Goal: Task Accomplishment & Management: Manage account settings

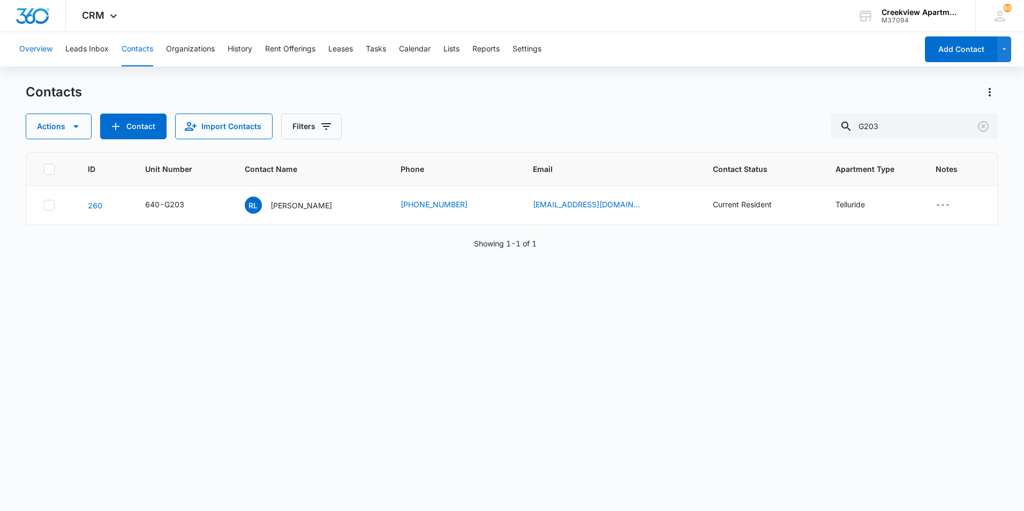
click at [22, 40] on button "Overview" at bounding box center [35, 49] width 33 height 34
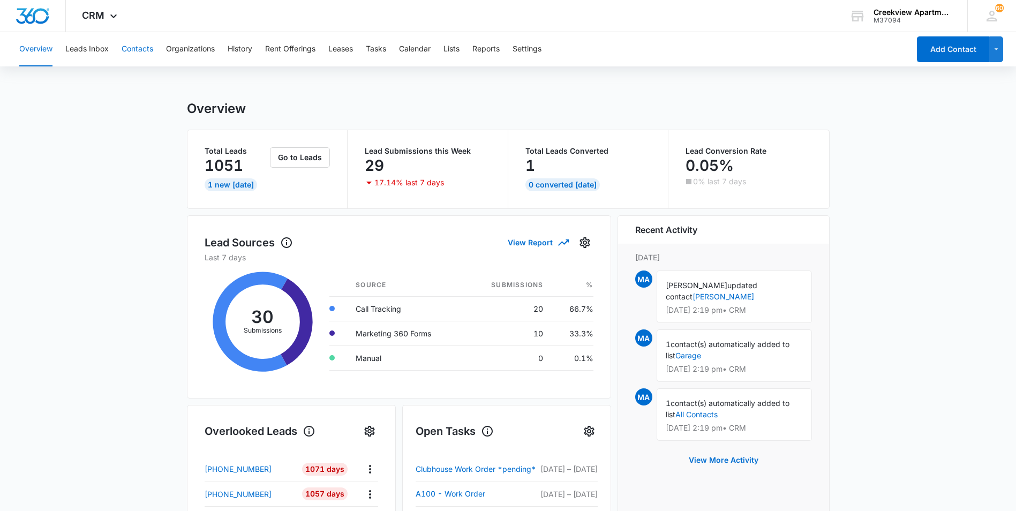
click at [152, 46] on button "Contacts" at bounding box center [138, 49] width 32 height 34
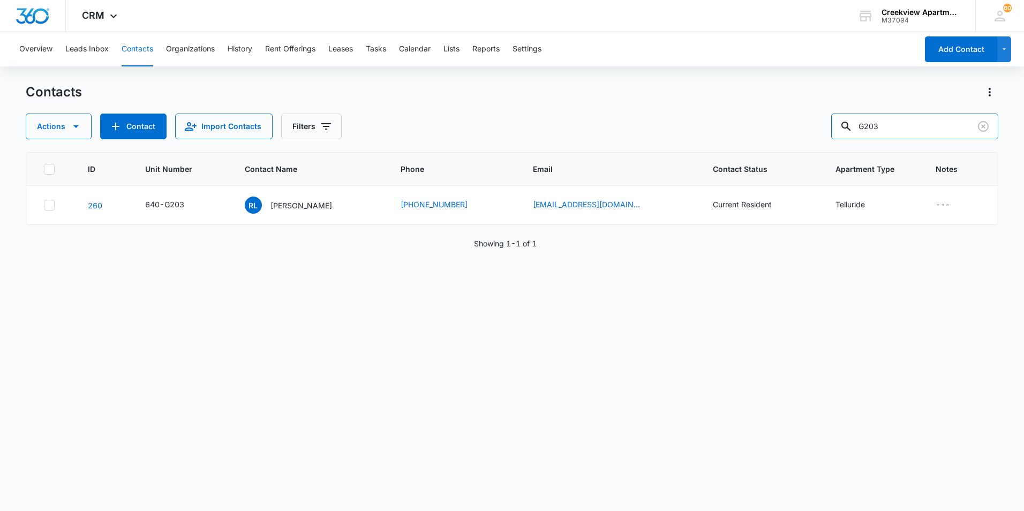
drag, startPoint x: 905, startPoint y: 133, endPoint x: 836, endPoint y: 131, distance: 69.6
click at [836, 131] on div "Actions Contact Import Contacts Filters G203" at bounding box center [512, 127] width 972 height 26
type input "p101"
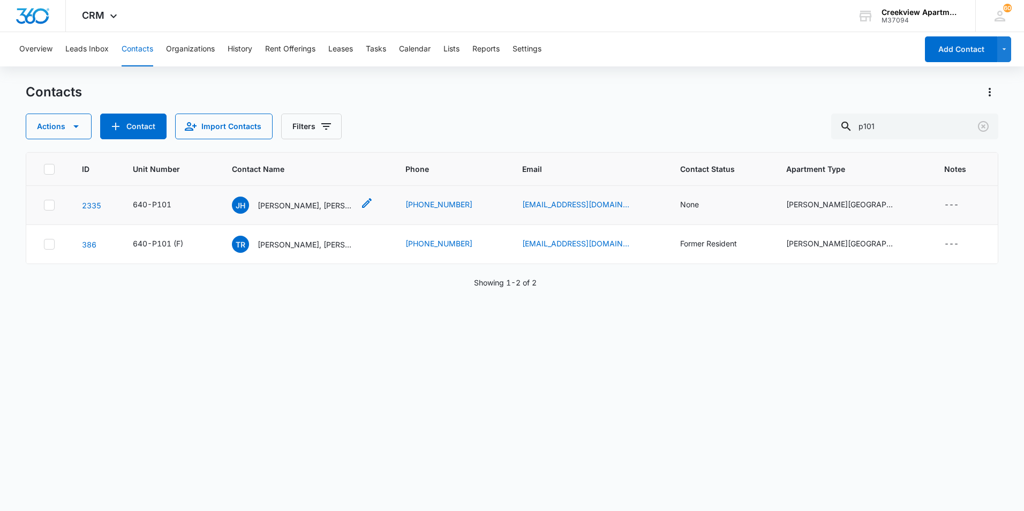
click at [327, 205] on p "[PERSON_NAME], [PERSON_NAME], [PERSON_NAME]" at bounding box center [306, 205] width 96 height 11
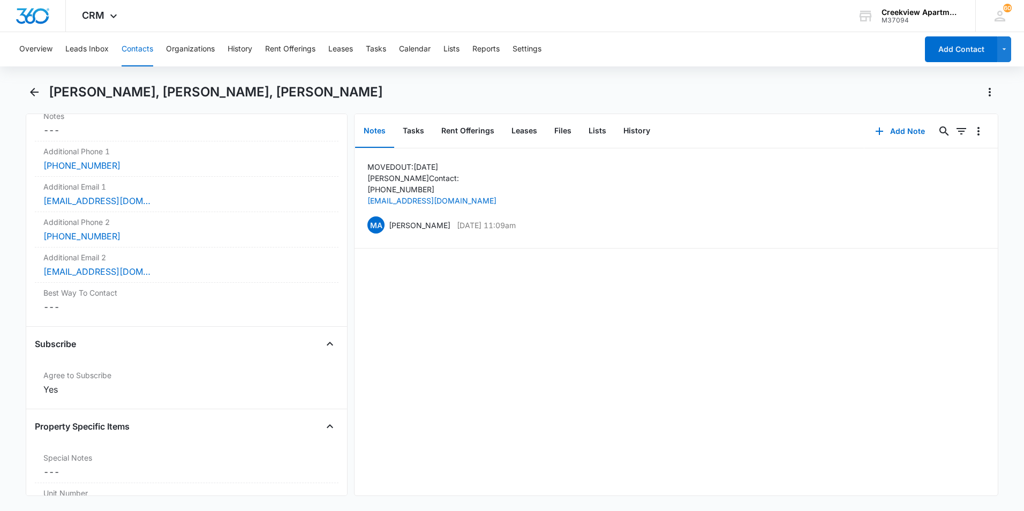
scroll to position [803, 0]
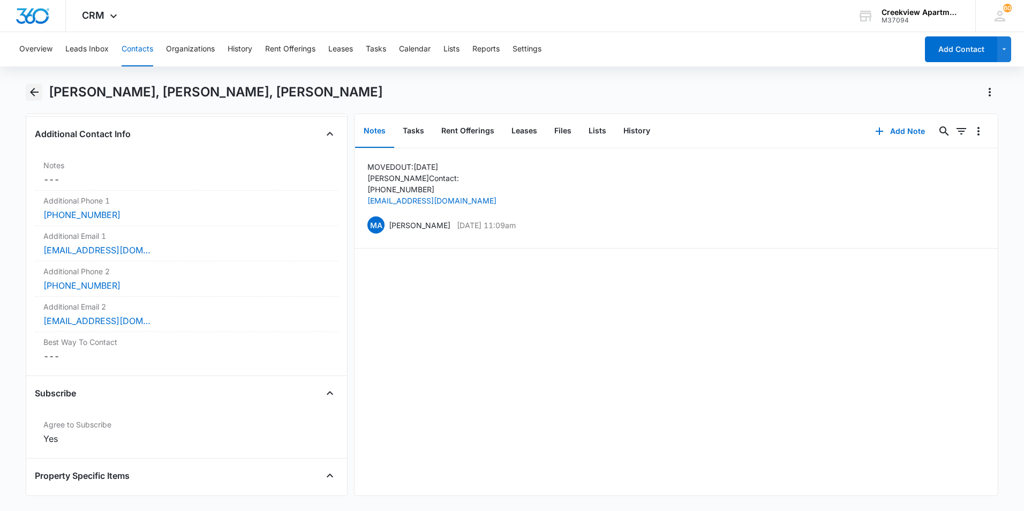
click at [33, 96] on icon "Back" at bounding box center [34, 92] width 13 height 13
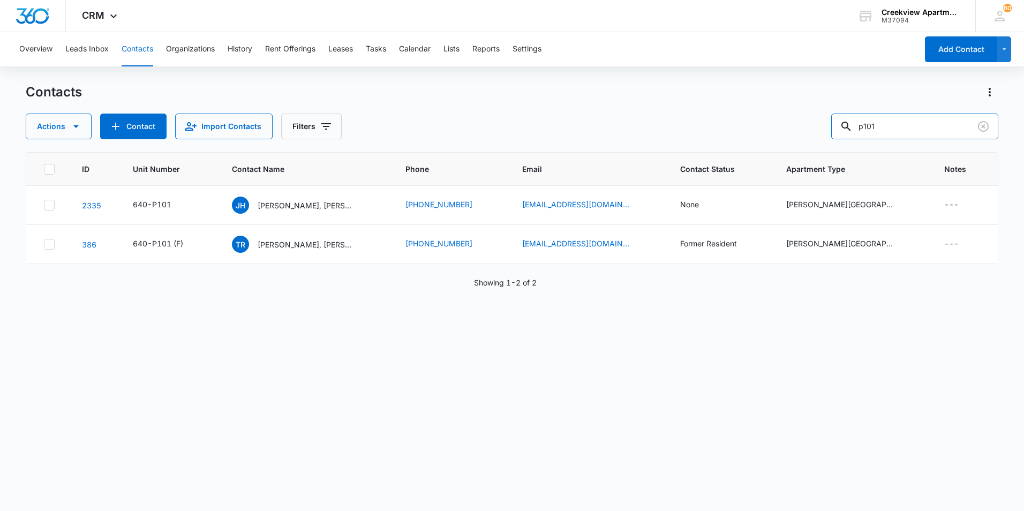
drag, startPoint x: 902, startPoint y: 131, endPoint x: 783, endPoint y: 120, distance: 119.3
click at [783, 120] on div "Actions Contact Import Contacts Filters p101" at bounding box center [512, 127] width 972 height 26
type input "k305"
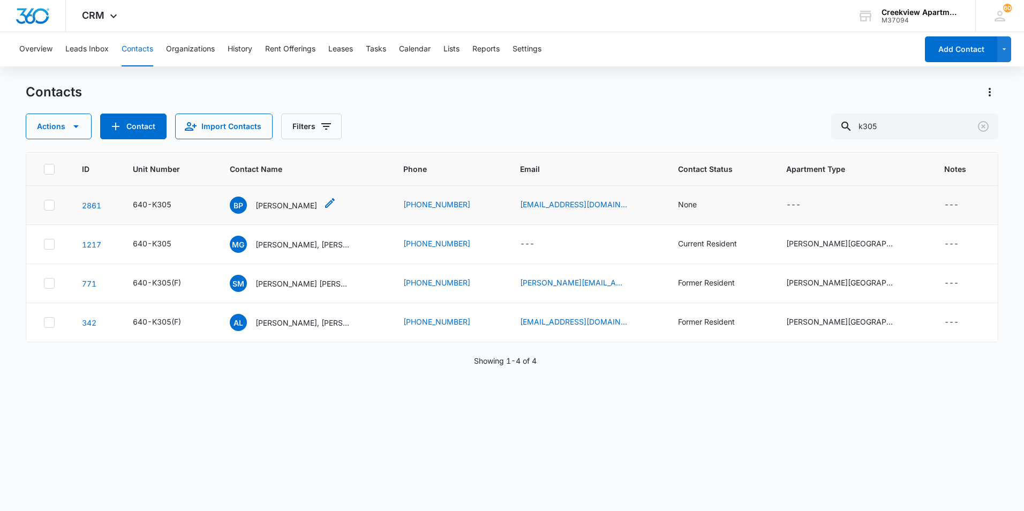
click at [292, 205] on p "[PERSON_NAME]" at bounding box center [286, 205] width 62 height 11
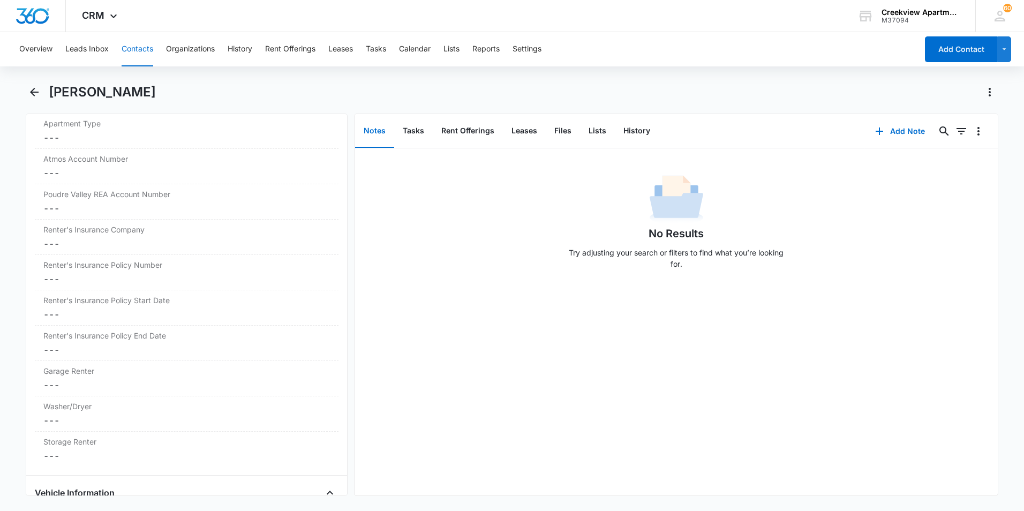
scroll to position [1231, 0]
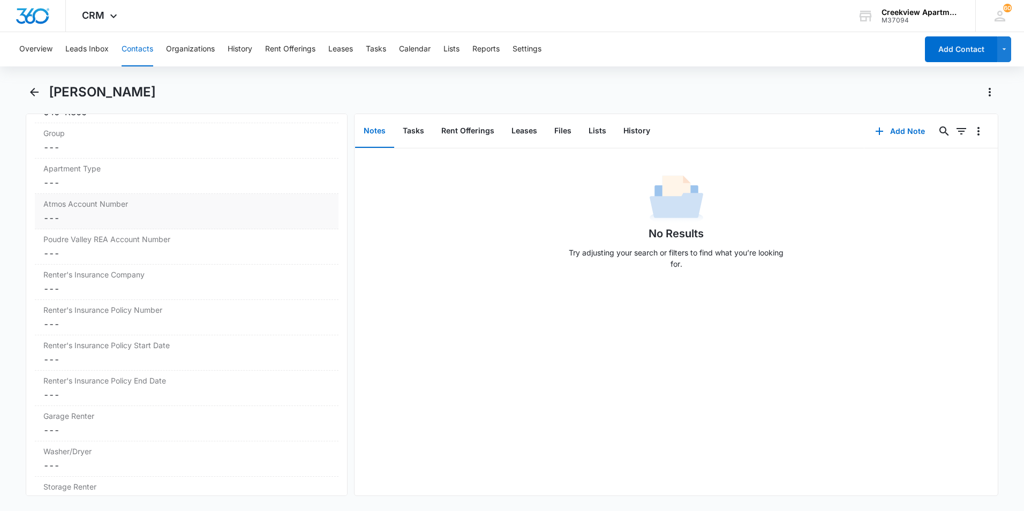
click at [85, 209] on div "Atmos Account Number Cancel Save Changes ---" at bounding box center [187, 211] width 304 height 35
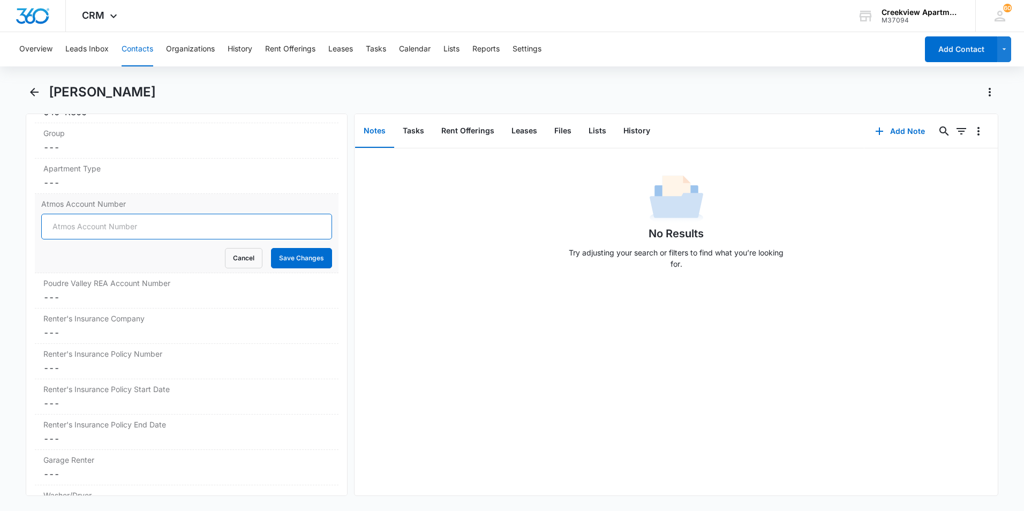
click at [76, 226] on input "Atmos Account Number" at bounding box center [186, 227] width 291 height 26
type input "3074352249"
click at [271, 248] on button "Save Changes" at bounding box center [301, 258] width 61 height 20
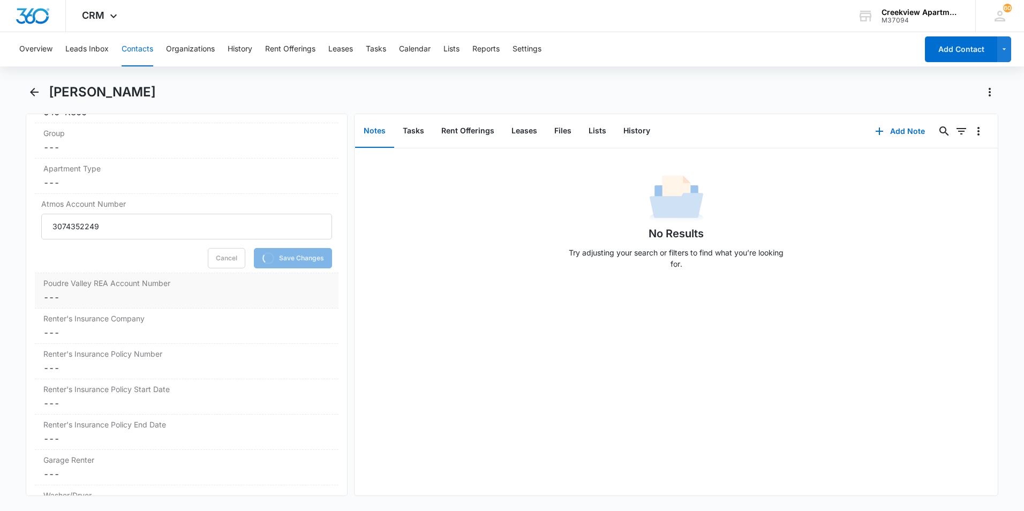
click at [51, 295] on dd "Cancel Save Changes ---" at bounding box center [186, 297] width 286 height 13
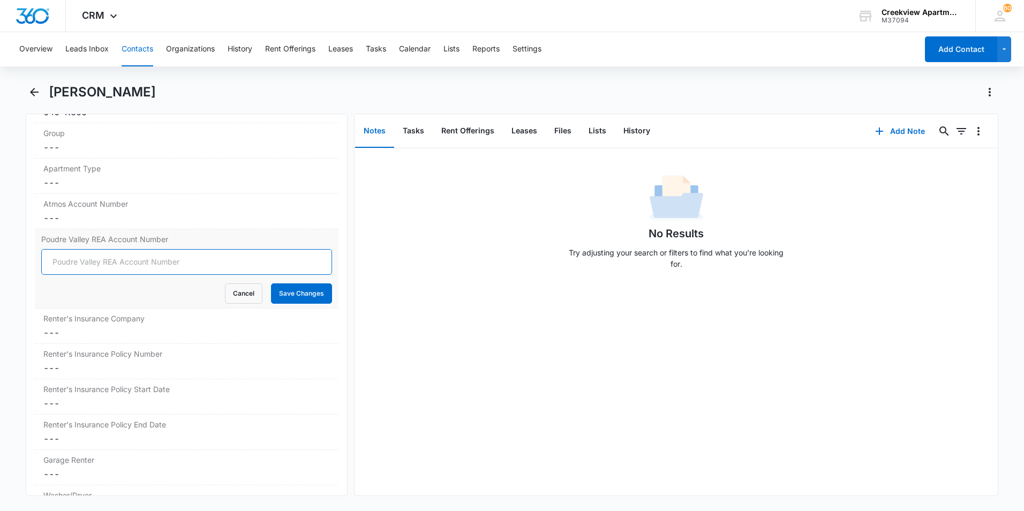
click at [68, 267] on input "Poudre Valley REA Account Number" at bounding box center [186, 262] width 291 height 26
type input "62783024"
click at [271, 283] on button "Save Changes" at bounding box center [301, 293] width 61 height 20
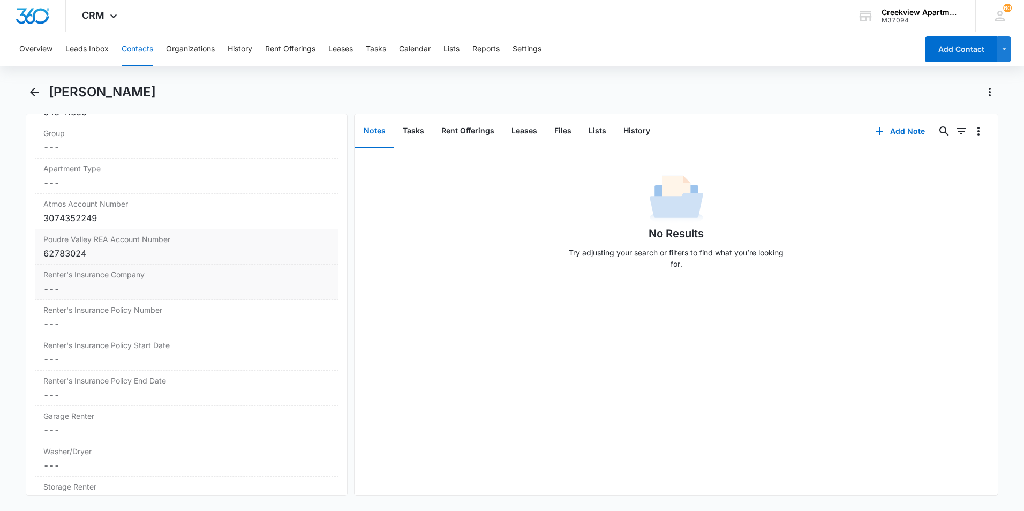
click at [161, 296] on div "Renter's Insurance Company Cancel Save Changes ---" at bounding box center [187, 281] width 304 height 35
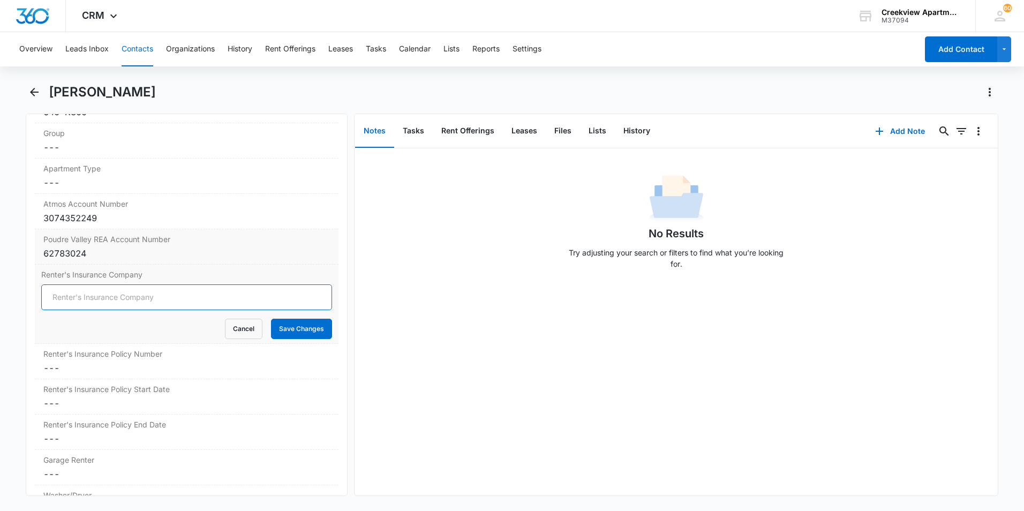
click at [63, 299] on input "Renter's Insurance Company" at bounding box center [186, 297] width 291 height 26
type input "Allstate"
click at [271, 319] on button "Save Changes" at bounding box center [301, 329] width 61 height 20
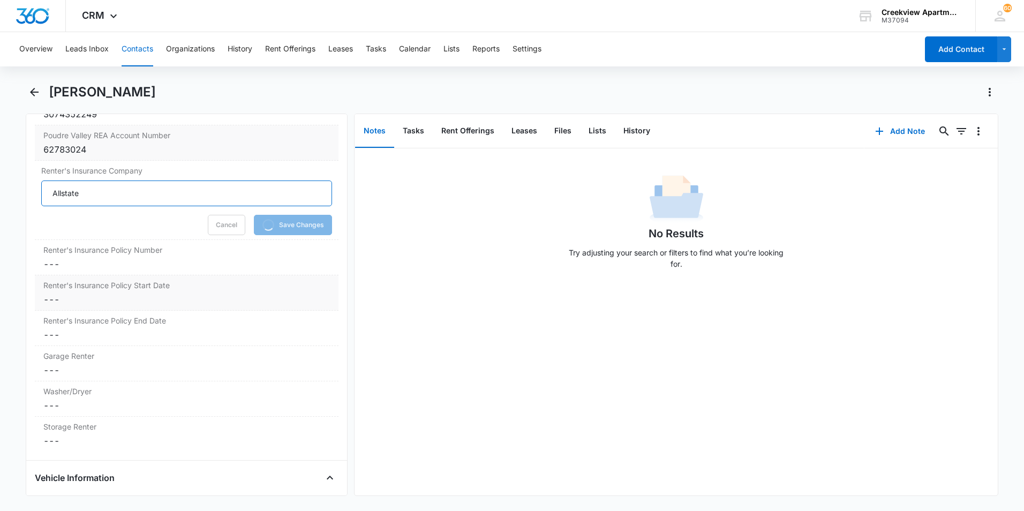
scroll to position [1339, 0]
